Goal: Contribute content

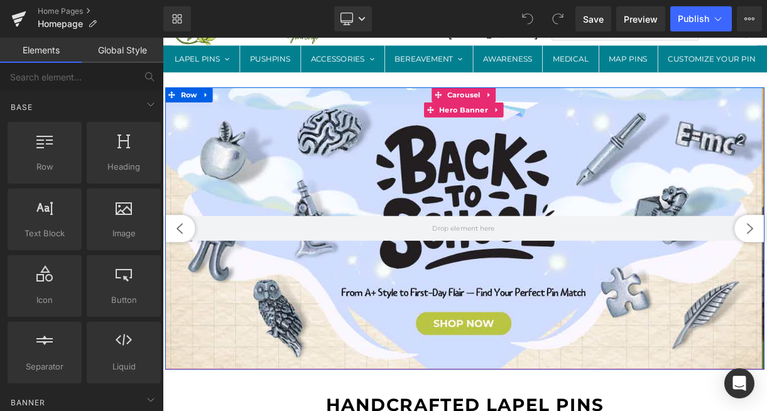
scroll to position [50, 0]
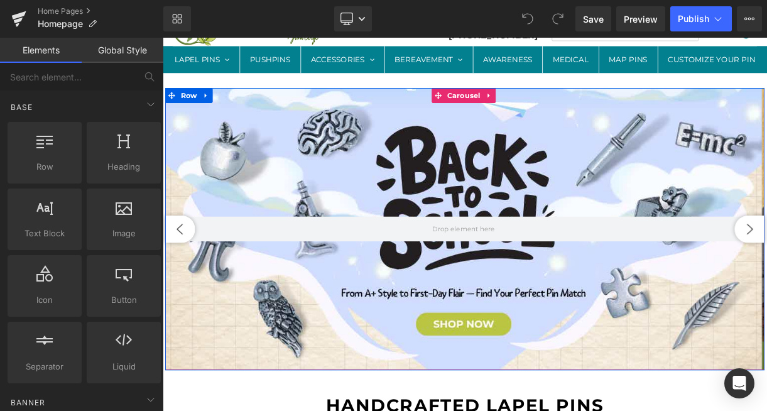
click at [448, 148] on div at bounding box center [541, 278] width 751 height 355
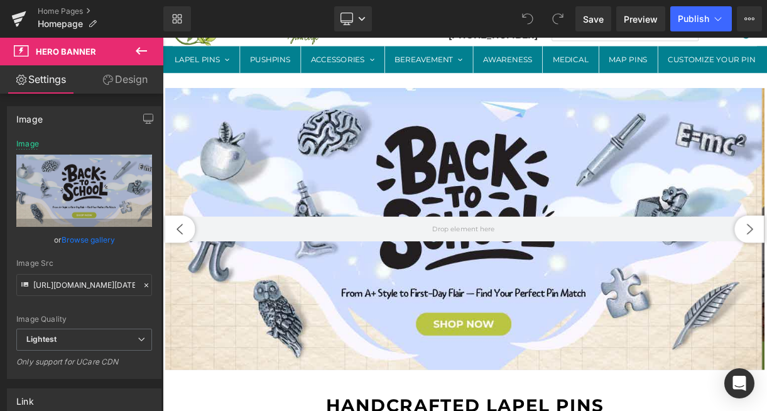
click at [149, 50] on button at bounding box center [141, 52] width 44 height 28
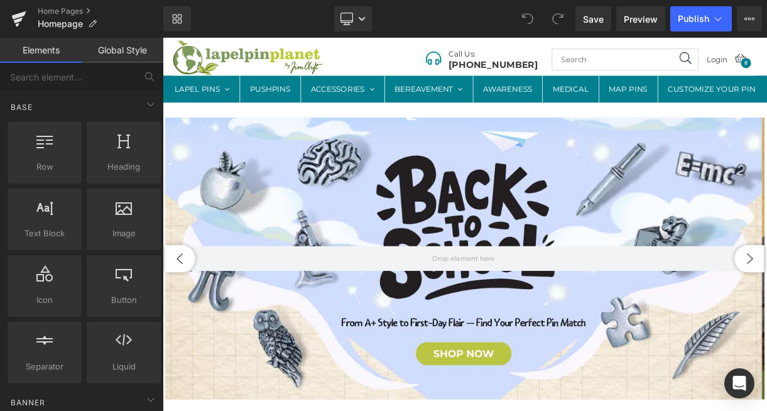
scroll to position [0, 0]
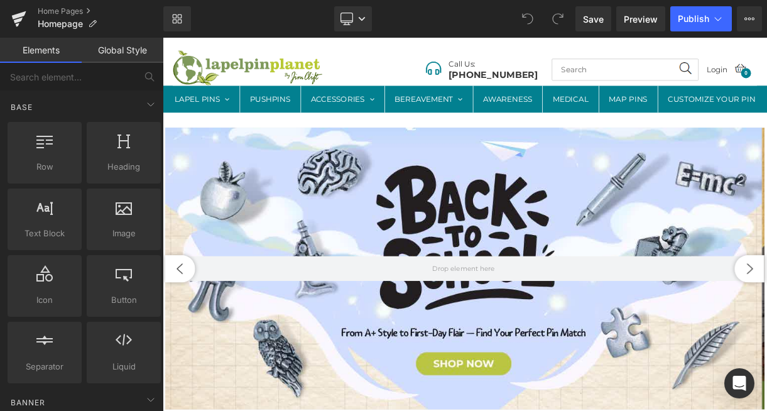
click at [539, 199] on div "Hero Banner Separator Hero Banner" at bounding box center [543, 328] width 754 height 355
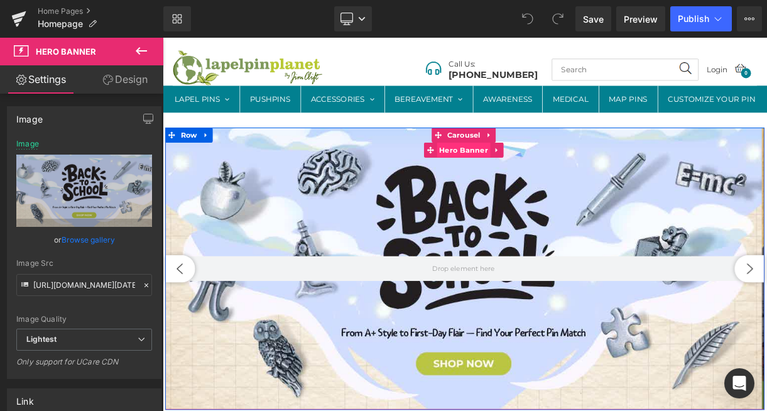
click at [534, 189] on span "Hero Banner" at bounding box center [541, 179] width 67 height 19
click at [496, 189] on span at bounding box center [499, 179] width 16 height 19
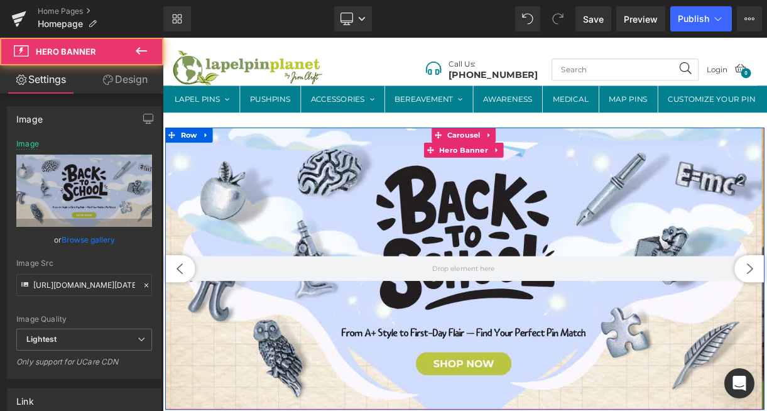
click at [369, 199] on div at bounding box center [541, 328] width 751 height 355
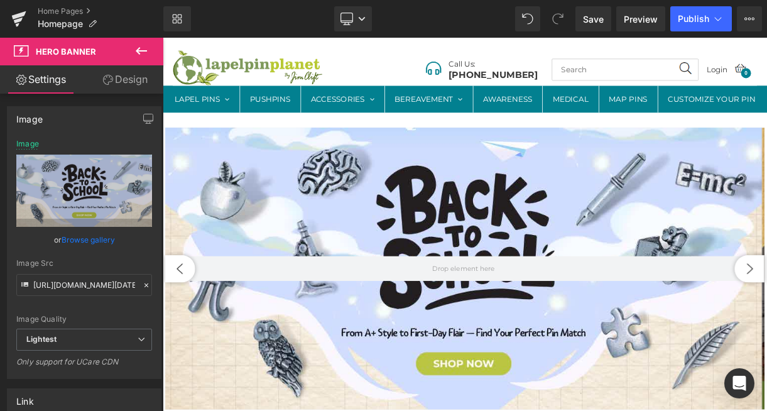
click at [145, 50] on icon at bounding box center [141, 50] width 15 height 15
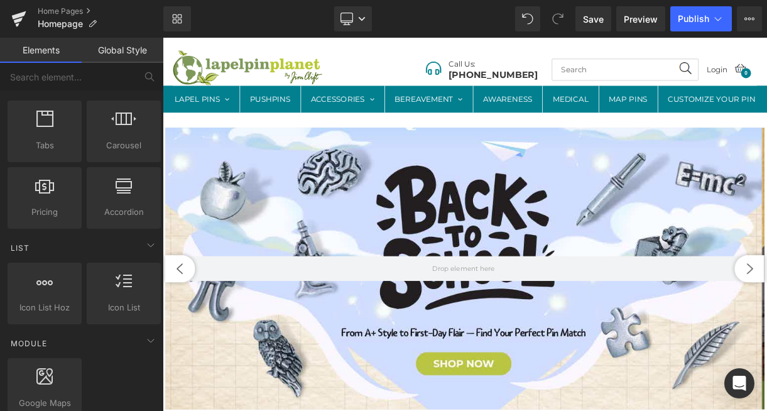
scroll to position [515, 0]
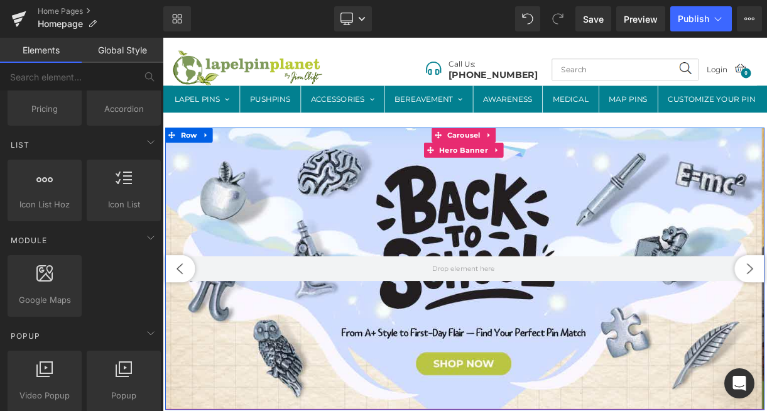
click at [324, 221] on div at bounding box center [541, 328] width 751 height 355
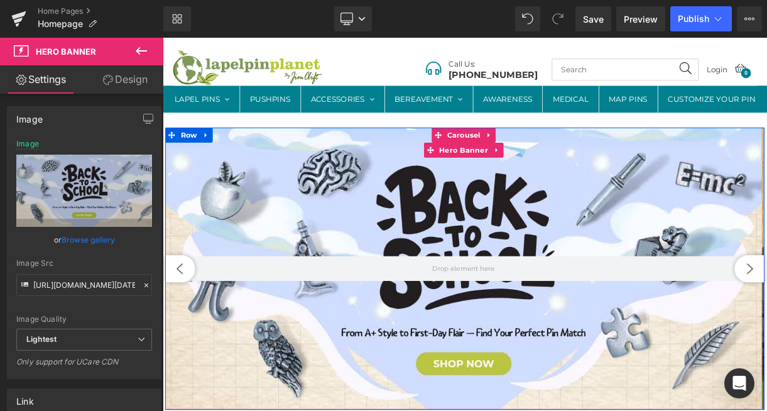
click at [321, 192] on div at bounding box center [541, 328] width 751 height 355
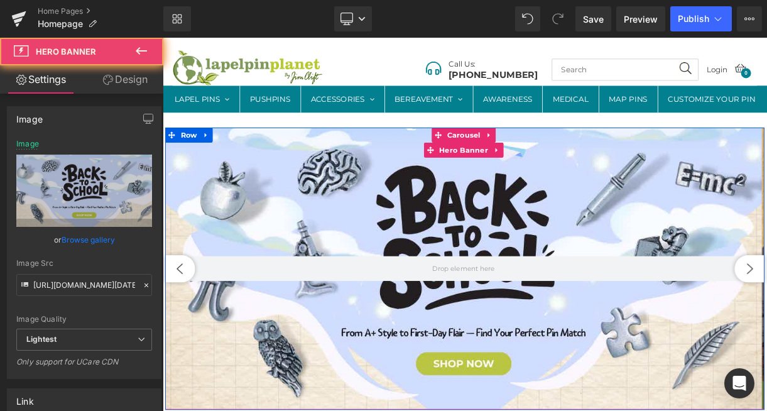
click at [287, 199] on div at bounding box center [541, 328] width 751 height 355
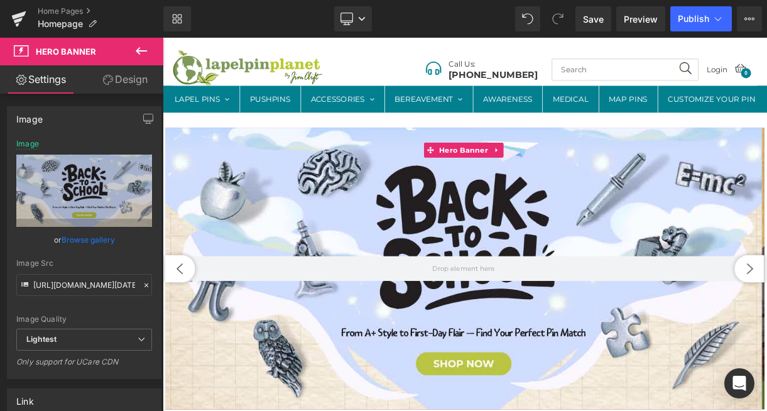
click at [129, 76] on link "Design" at bounding box center [125, 79] width 82 height 28
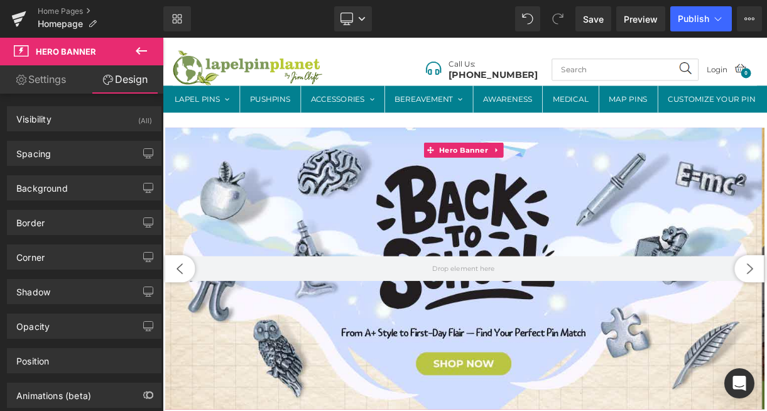
click at [32, 82] on link "Settings" at bounding box center [41, 79] width 82 height 28
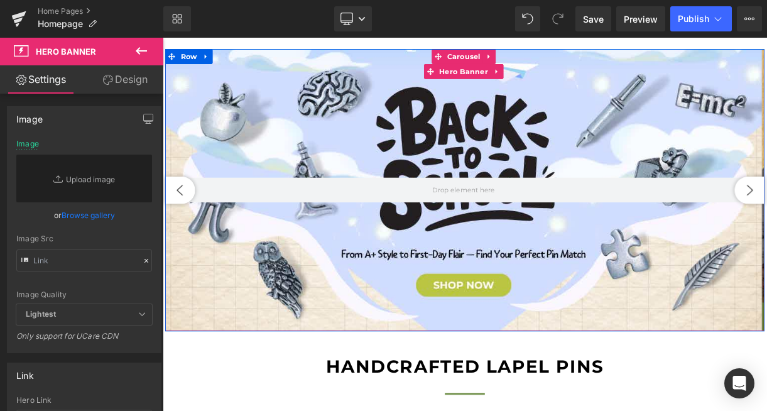
scroll to position [153, 0]
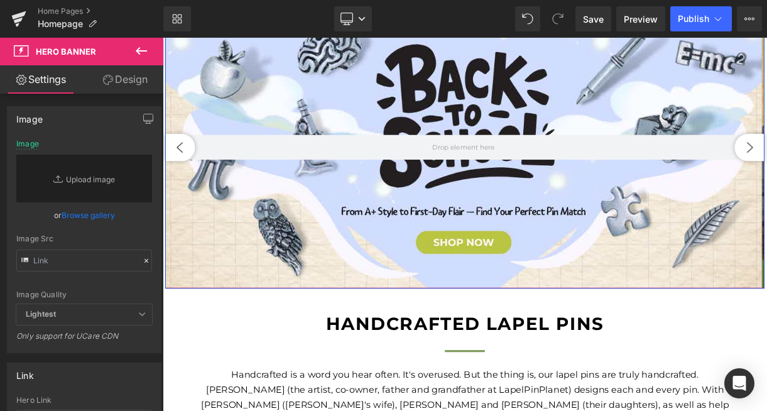
click at [314, 351] on div at bounding box center [541, 175] width 751 height 355
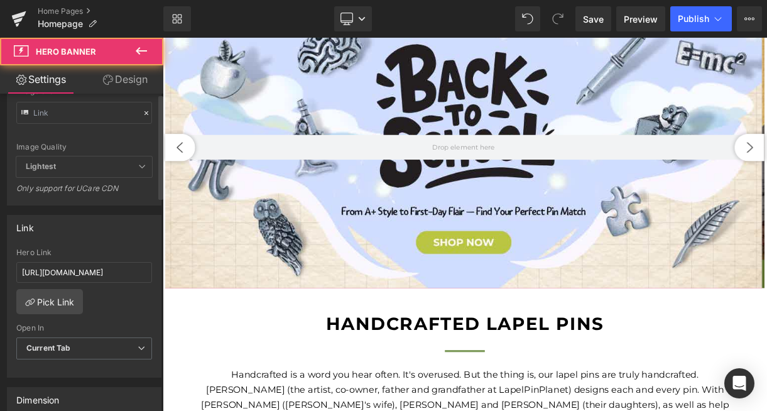
scroll to position [216, 0]
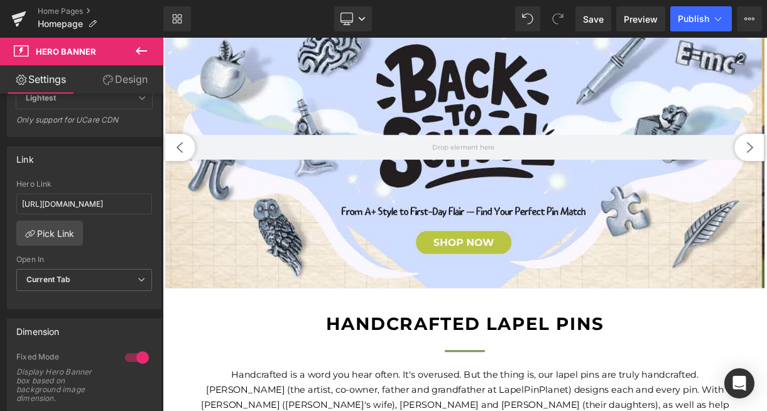
click at [47, 51] on span "Hero Banner" at bounding box center [66, 52] width 60 height 10
click at [139, 57] on icon at bounding box center [141, 50] width 15 height 15
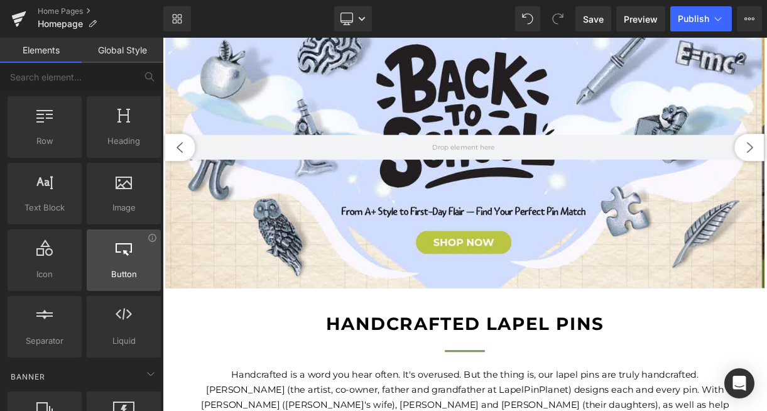
scroll to position [0, 0]
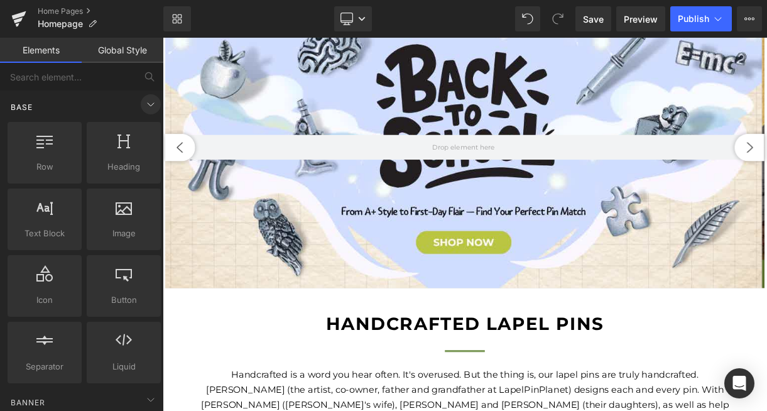
click at [147, 106] on icon at bounding box center [150, 104] width 15 height 15
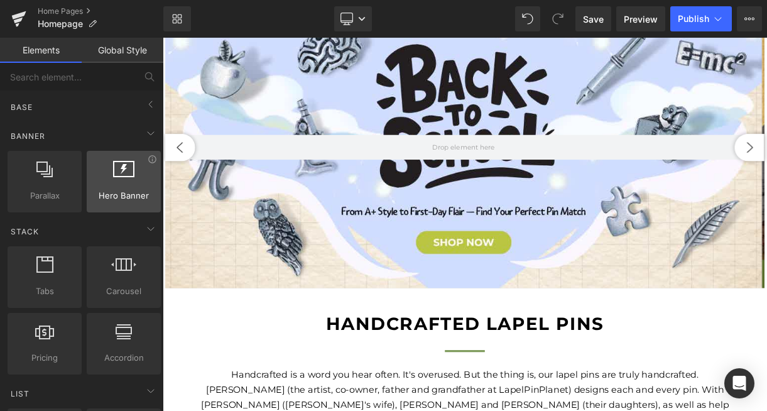
click at [125, 189] on div at bounding box center [124, 175] width 67 height 28
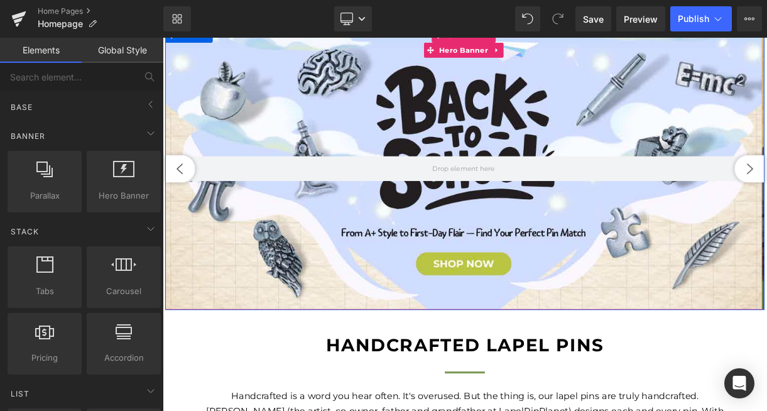
scroll to position [65, 0]
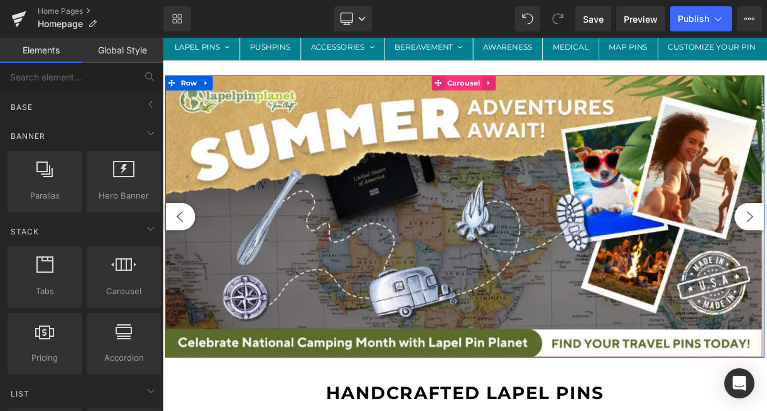
click at [527, 104] on span "Carousel" at bounding box center [541, 94] width 48 height 19
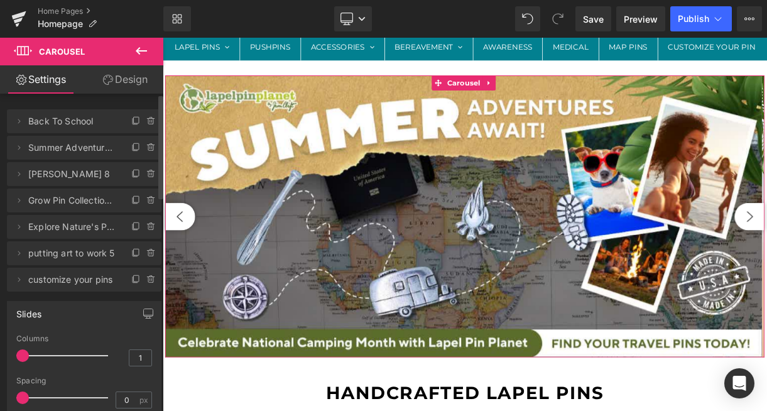
click at [65, 172] on span "[PERSON_NAME] 8" at bounding box center [71, 174] width 87 height 24
click at [16, 178] on icon at bounding box center [19, 174] width 10 height 10
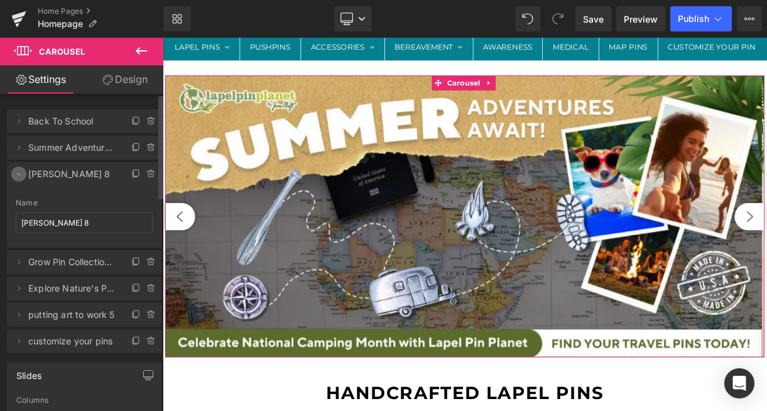
click at [16, 178] on icon at bounding box center [19, 174] width 10 height 10
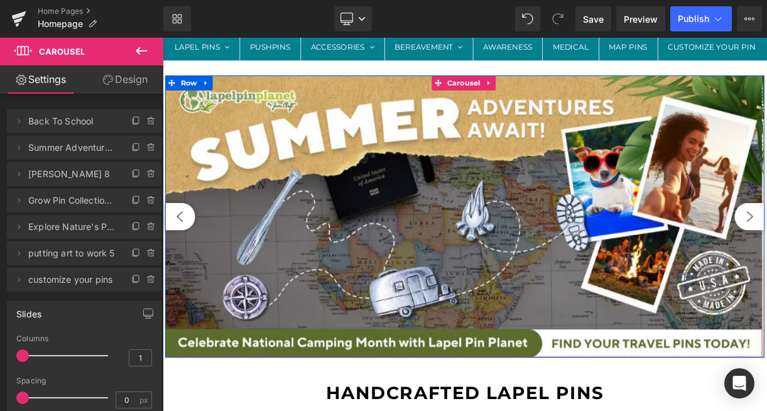
click at [185, 280] on button "‹" at bounding box center [185, 263] width 38 height 35
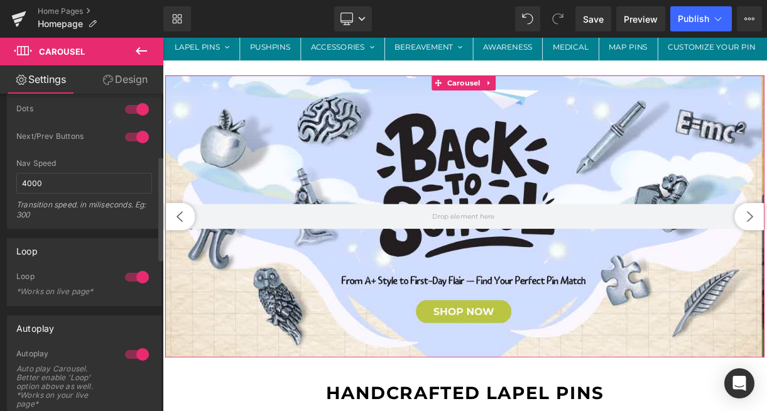
scroll to position [0, 0]
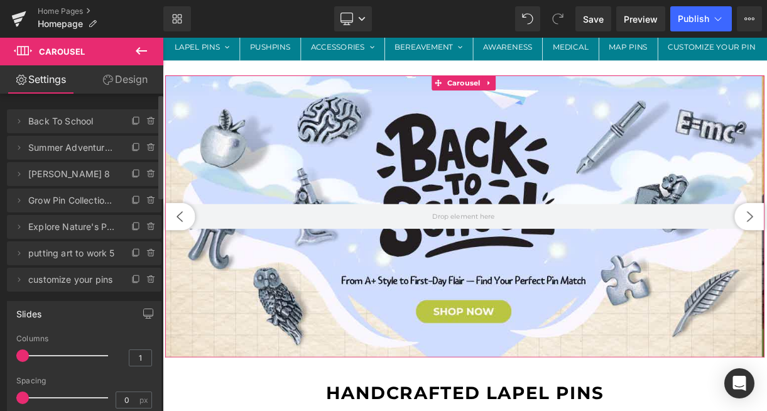
click at [112, 178] on li "Delete Cancel [PERSON_NAME] [DATE][PERSON_NAME] 8 Name [PERSON_NAME] 8" at bounding box center [84, 174] width 155 height 24
click at [93, 177] on span "[PERSON_NAME] 8" at bounding box center [71, 174] width 87 height 24
click at [132, 123] on icon at bounding box center [136, 121] width 10 height 10
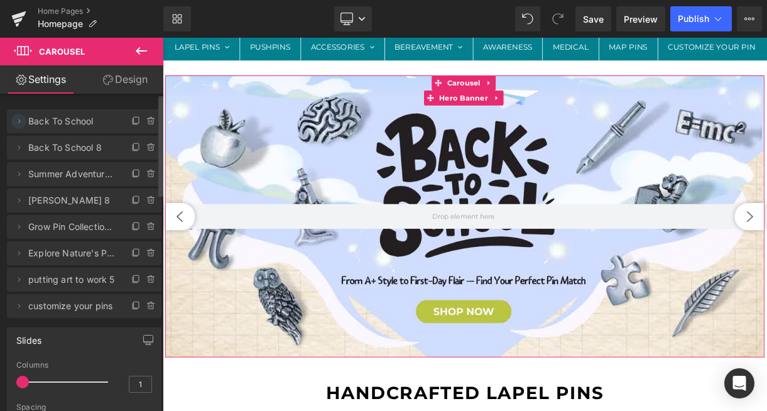
click at [19, 124] on icon at bounding box center [19, 121] width 10 height 10
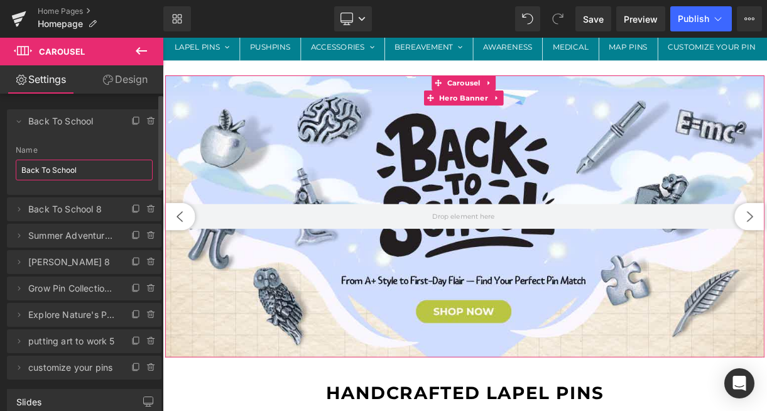
click at [96, 169] on input "Back To School" at bounding box center [84, 170] width 137 height 21
click at [96, 168] on input "Back To School" at bounding box center [84, 170] width 137 height 21
type input "[MEDICAL_DATA] Month"
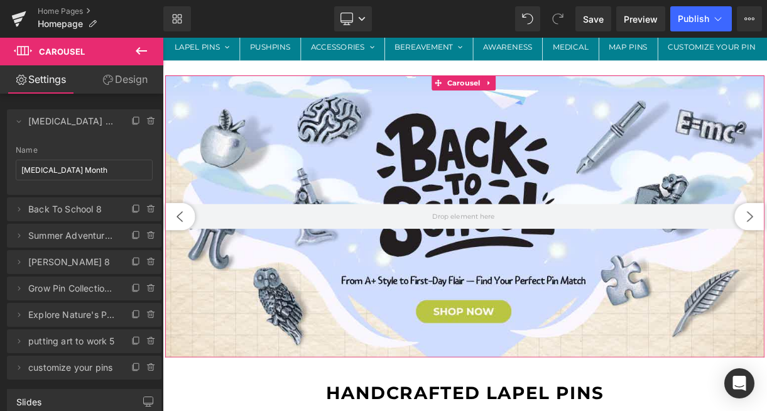
click at [123, 83] on link "Design" at bounding box center [125, 79] width 82 height 28
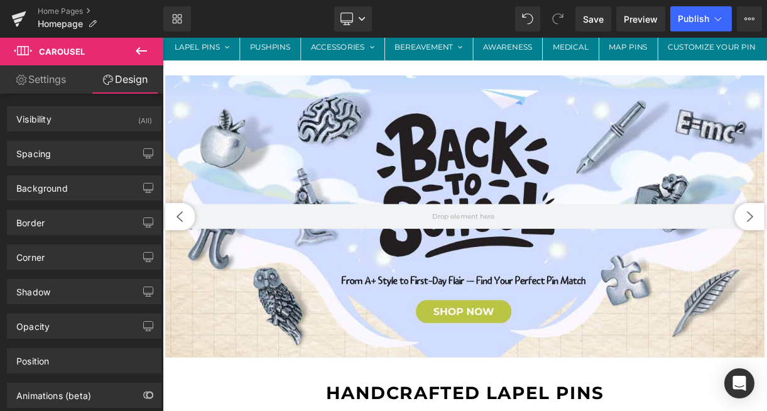
click at [50, 83] on link "Settings" at bounding box center [41, 79] width 82 height 28
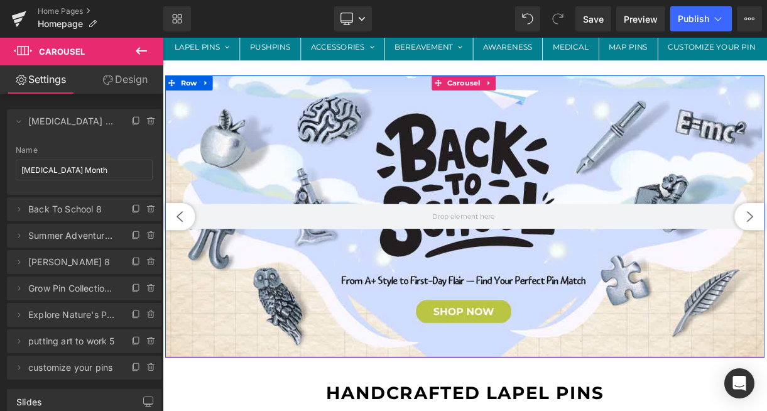
click at [185, 280] on button "‹" at bounding box center [185, 263] width 38 height 35
click at [182, 280] on button "‹" at bounding box center [185, 263] width 38 height 35
click at [573, 162] on div at bounding box center [541, 262] width 751 height 355
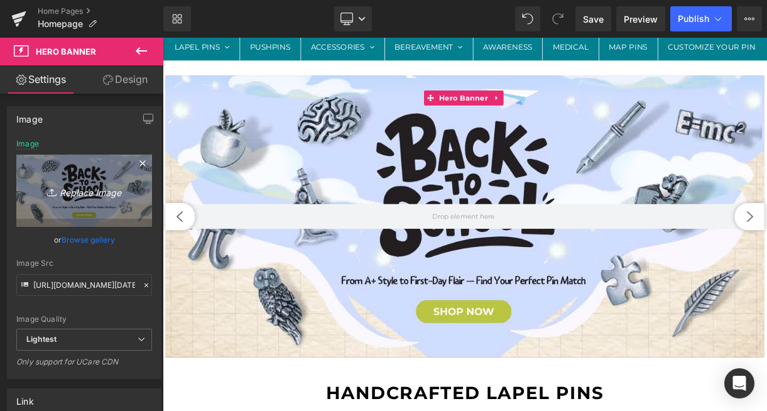
click at [82, 189] on icon "Replace Image" at bounding box center [84, 191] width 101 height 16
type input "C:\fakepath\LPP - [MEDICAL_DATA] Month Banner 2025 (1600 × 600 px).png"
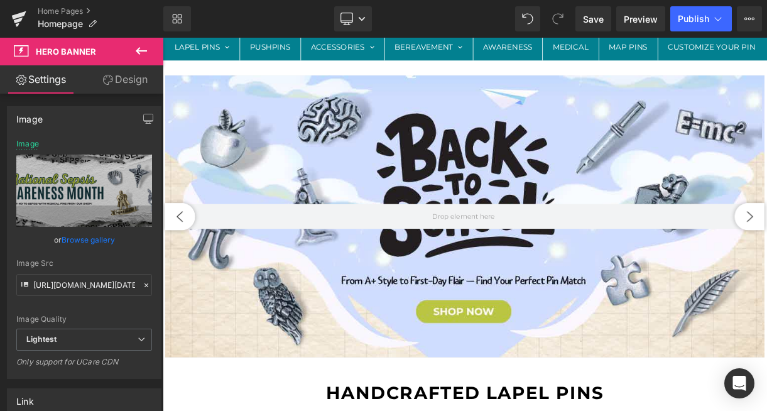
type input "[URL][DOMAIN_NAME]"
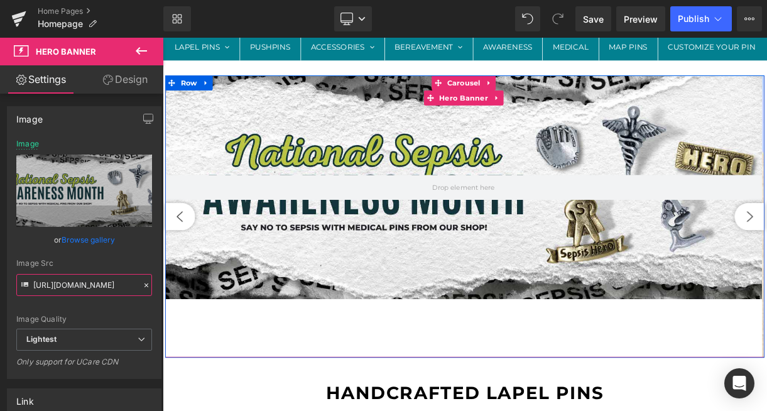
click at [69, 288] on input "[URL][DOMAIN_NAME]" at bounding box center [84, 285] width 136 height 22
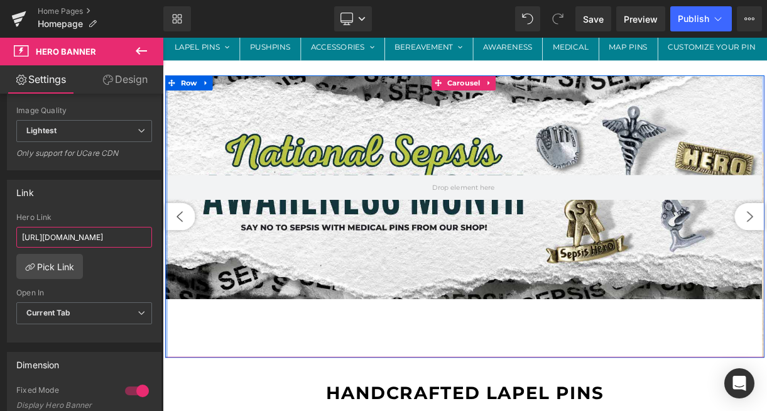
scroll to position [0, 53]
drag, startPoint x: 269, startPoint y: 273, endPoint x: 164, endPoint y: 289, distance: 106.1
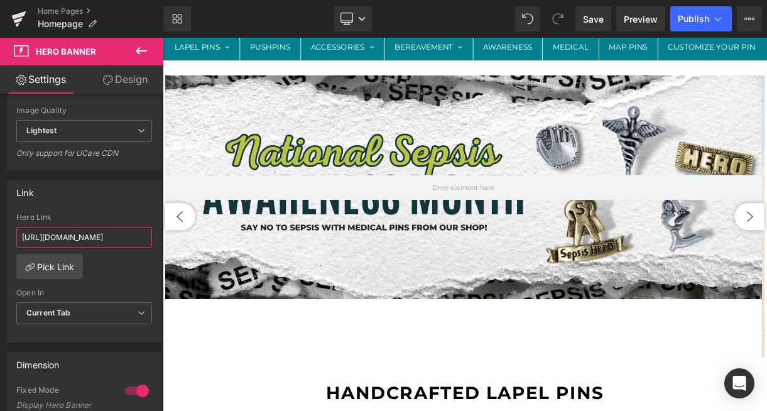
scroll to position [0, 0]
click at [94, 235] on input "[URL][DOMAIN_NAME]" at bounding box center [84, 237] width 136 height 21
click at [94, 236] on input "[URL][DOMAIN_NAME]" at bounding box center [84, 237] width 136 height 21
click at [118, 237] on input "[URL][DOMAIN_NAME]" at bounding box center [84, 237] width 136 height 21
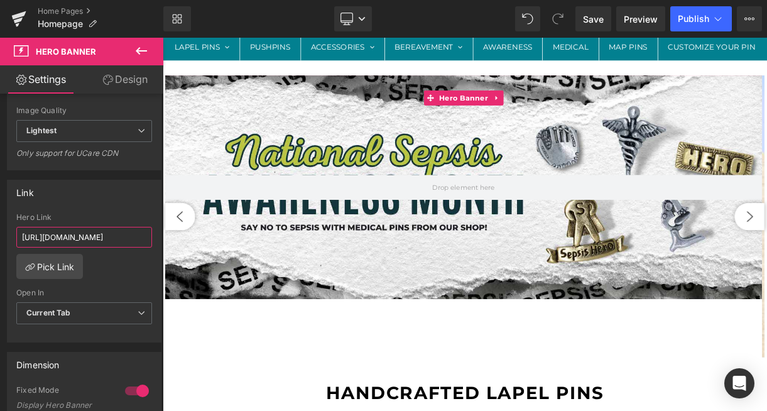
scroll to position [0, 53]
drag, startPoint x: 304, startPoint y: 272, endPoint x: 184, endPoint y: 285, distance: 121.3
click at [102, 238] on input "[URL][DOMAIN_NAME]" at bounding box center [84, 237] width 136 height 21
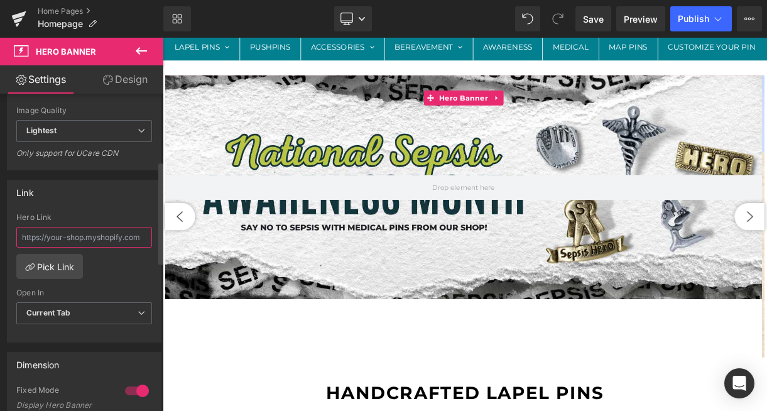
scroll to position [0, 0]
paste input "[URL][DOMAIN_NAME]"
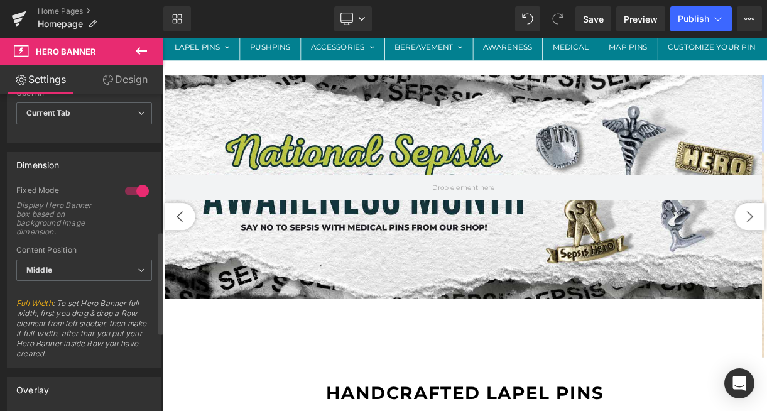
scroll to position [459, 0]
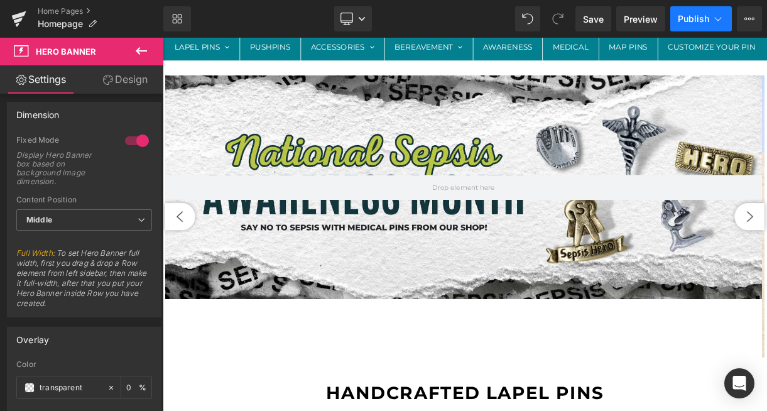
type input "[URL][DOMAIN_NAME]"
click at [698, 23] on span "Publish" at bounding box center [693, 19] width 31 height 10
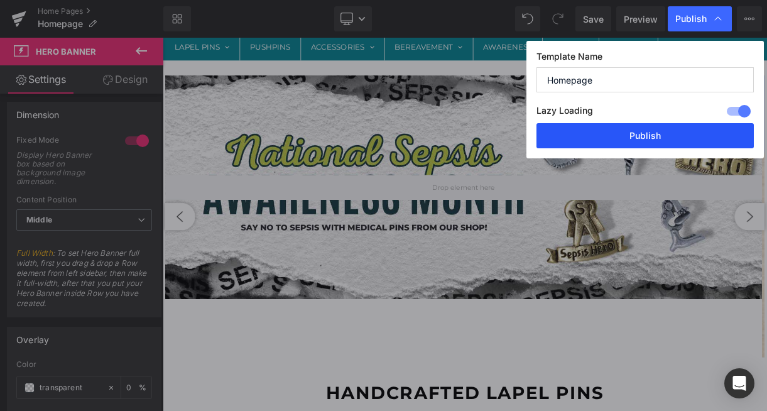
click at [660, 133] on button "Publish" at bounding box center [645, 135] width 217 height 25
